Goal: Information Seeking & Learning: Learn about a topic

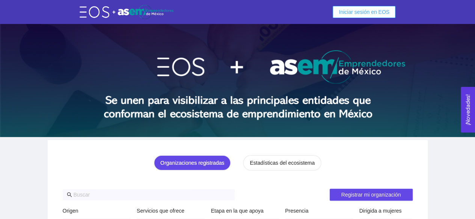
click at [371, 6] on button "Iniciar sesión en EOS" at bounding box center [363, 12] width 63 height 12
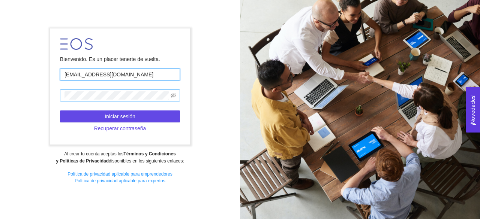
type input "[EMAIL_ADDRESS][DOMAIN_NAME]"
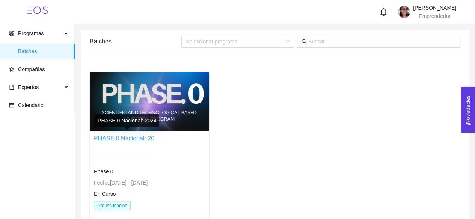
click at [134, 140] on link "PHASE.0 Nacional: 20..." at bounding box center [126, 138] width 65 height 6
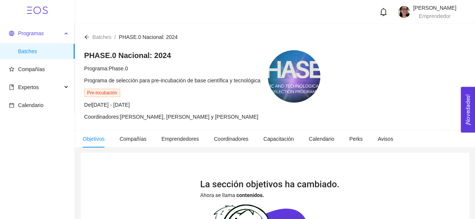
click at [27, 31] on span "Programas" at bounding box center [31, 33] width 26 height 6
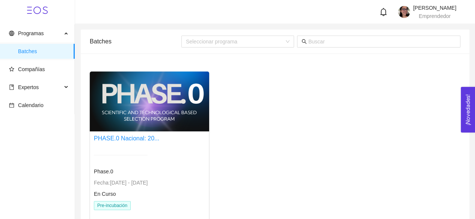
scroll to position [47, 0]
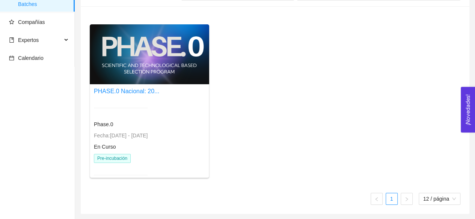
click at [105, 138] on div "Fecha: [DATE] - [DATE]" at bounding box center [121, 136] width 54 height 8
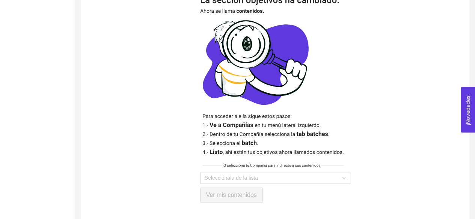
scroll to position [201, 0]
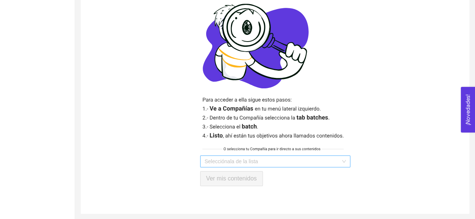
click at [236, 166] on input "search" at bounding box center [272, 161] width 136 height 11
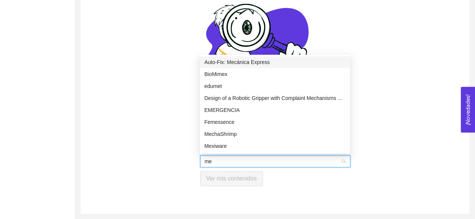
type input "mex"
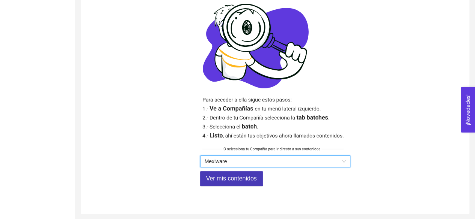
click at [236, 182] on span "Ver mis contenidos" at bounding box center [231, 178] width 51 height 9
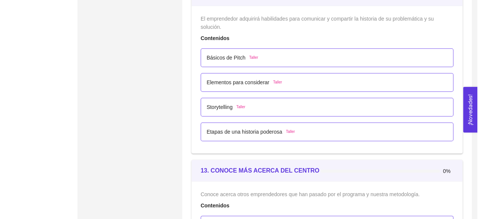
scroll to position [3179, 0]
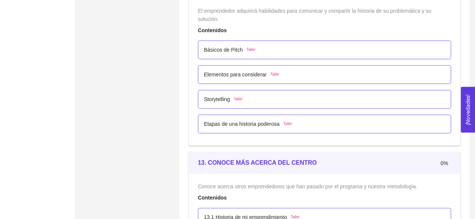
click at [264, 48] on div "Básicos de Pitch Taller" at bounding box center [324, 50] width 241 height 8
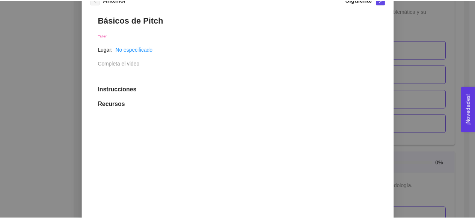
scroll to position [0, 0]
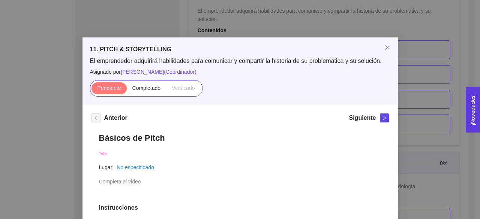
click at [442, 26] on div "11. PITCH & STORYTELLING El emprendedor adquirirá habilidades para comunicar y …" at bounding box center [240, 109] width 480 height 219
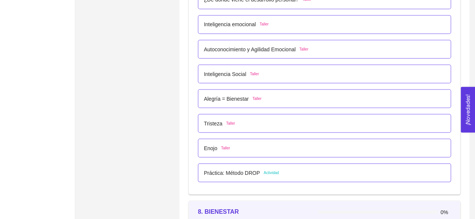
scroll to position [2102, 0]
